Goal: Transaction & Acquisition: Purchase product/service

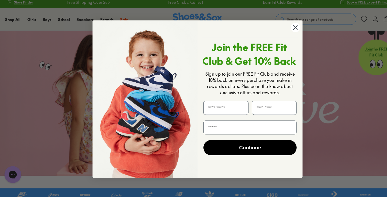
click at [287, 32] on circle "Close dialog" at bounding box center [287, 29] width 9 height 9
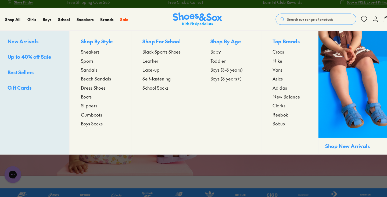
click at [150, 54] on span "Black Sports Shoes" at bounding box center [159, 53] width 37 height 6
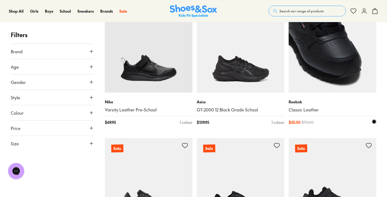
scroll to position [1184, 0]
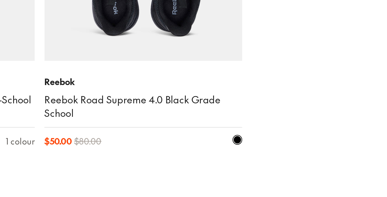
scroll to position [1567, 0]
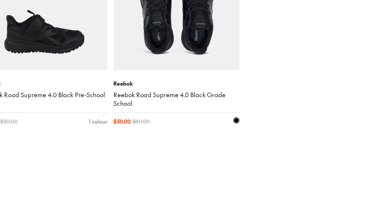
click at [243, 99] on img at bounding box center [241, 65] width 88 height 88
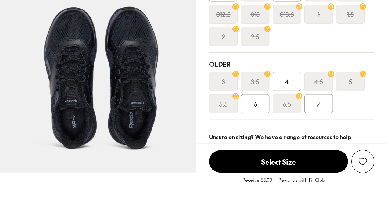
scroll to position [110, 0]
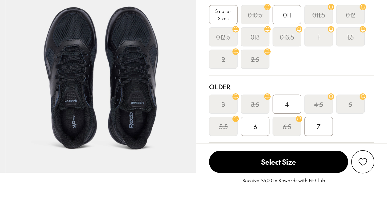
select select "*"
click at [322, 133] on div "4" at bounding box center [319, 133] width 19 height 13
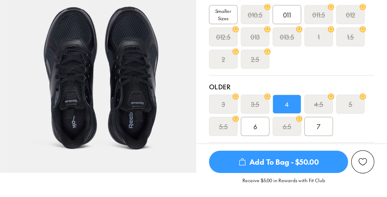
click at [334, 172] on span "Add To Bag - $50.00" at bounding box center [314, 172] width 94 height 15
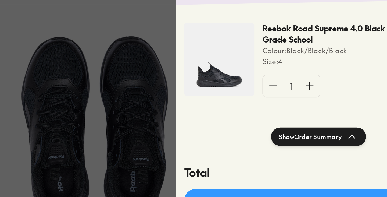
scroll to position [9, 0]
click at [231, 91] on div at bounding box center [193, 98] width 387 height 197
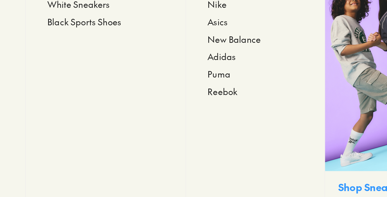
scroll to position [123, 0]
